Goal: Transaction & Acquisition: Purchase product/service

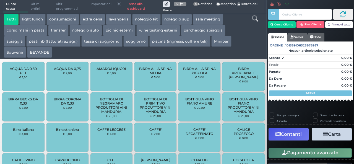
click at [128, 5] on link "Torna alla dashboard" at bounding box center [143, 6] width 38 height 12
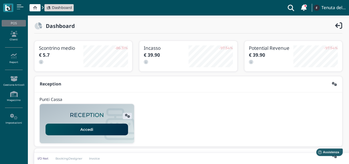
click at [93, 128] on link "Accedi" at bounding box center [87, 129] width 83 height 12
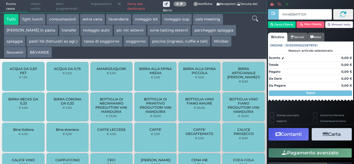
type input "0414828A7F1D91"
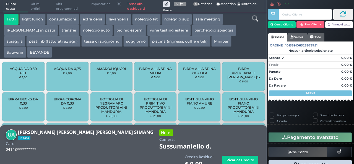
click at [256, 20] on icon at bounding box center [255, 18] width 6 height 6
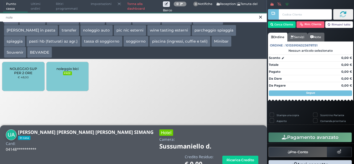
type input "nole"
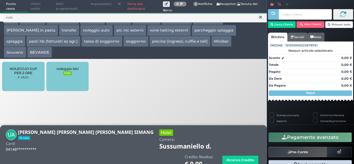
click at [67, 68] on span "noleggio bici" at bounding box center [67, 69] width 22 height 4
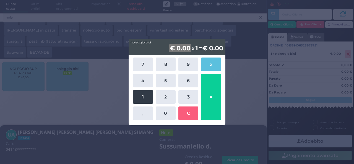
click at [146, 97] on button "1" at bounding box center [143, 97] width 20 height 14
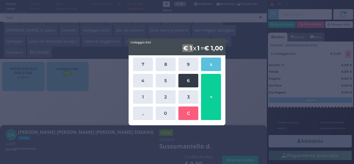
click at [183, 81] on button "6" at bounding box center [188, 81] width 20 height 14
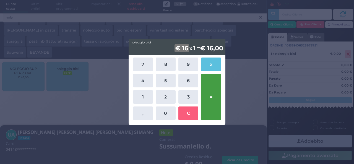
click at [209, 92] on button "=" at bounding box center [211, 97] width 20 height 46
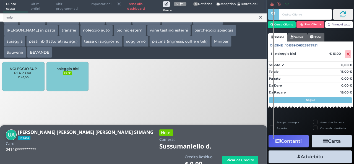
scroll to position [15, 0]
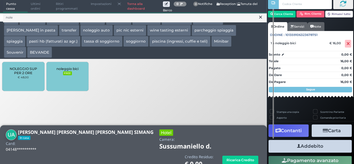
click at [313, 146] on button "Addebito" at bounding box center [309, 146] width 83 height 12
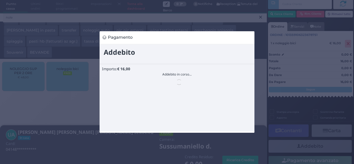
scroll to position [0, 0]
